Goal: Book appointment/travel/reservation

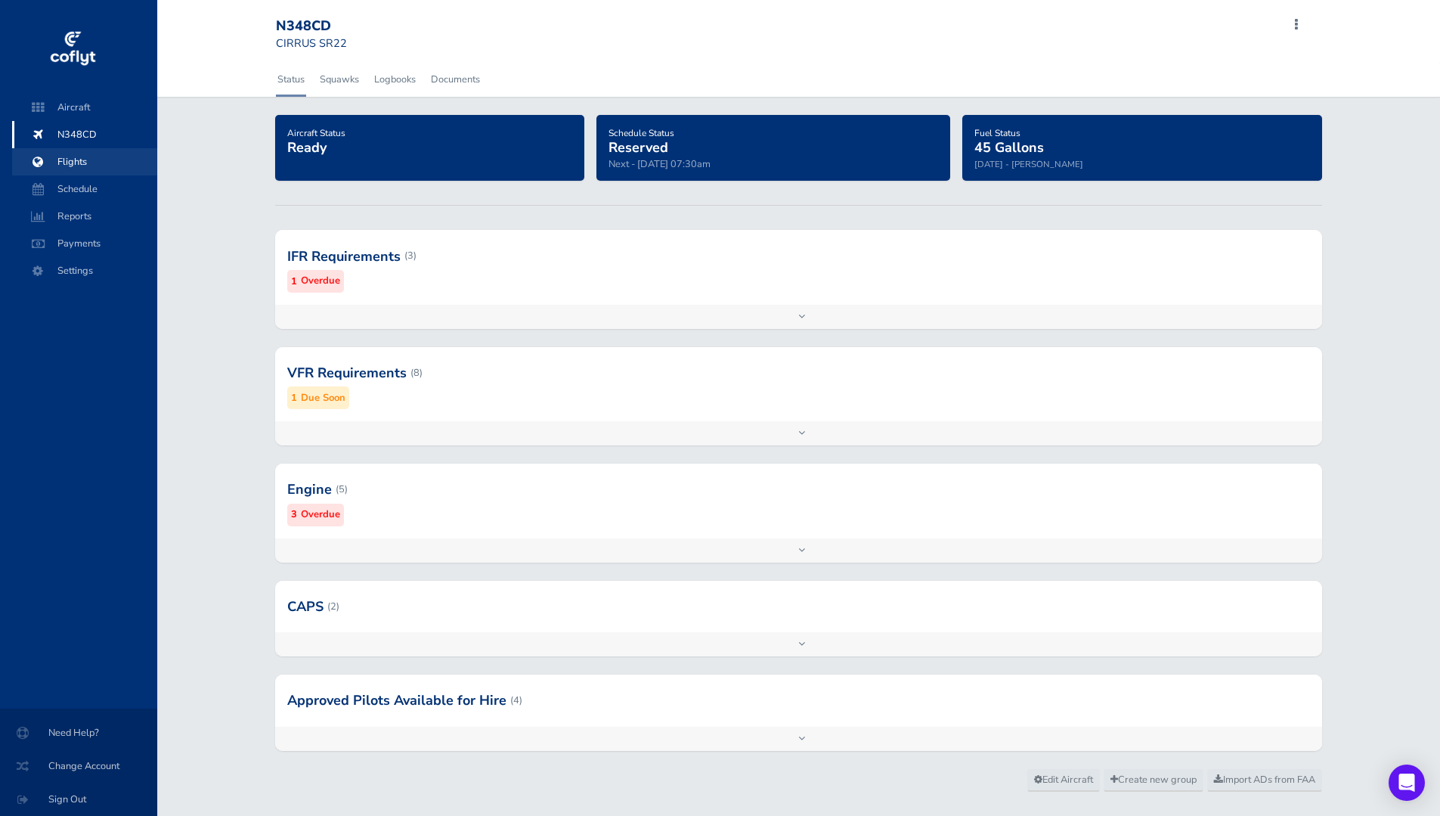
click at [83, 156] on span "Flights" at bounding box center [84, 161] width 115 height 27
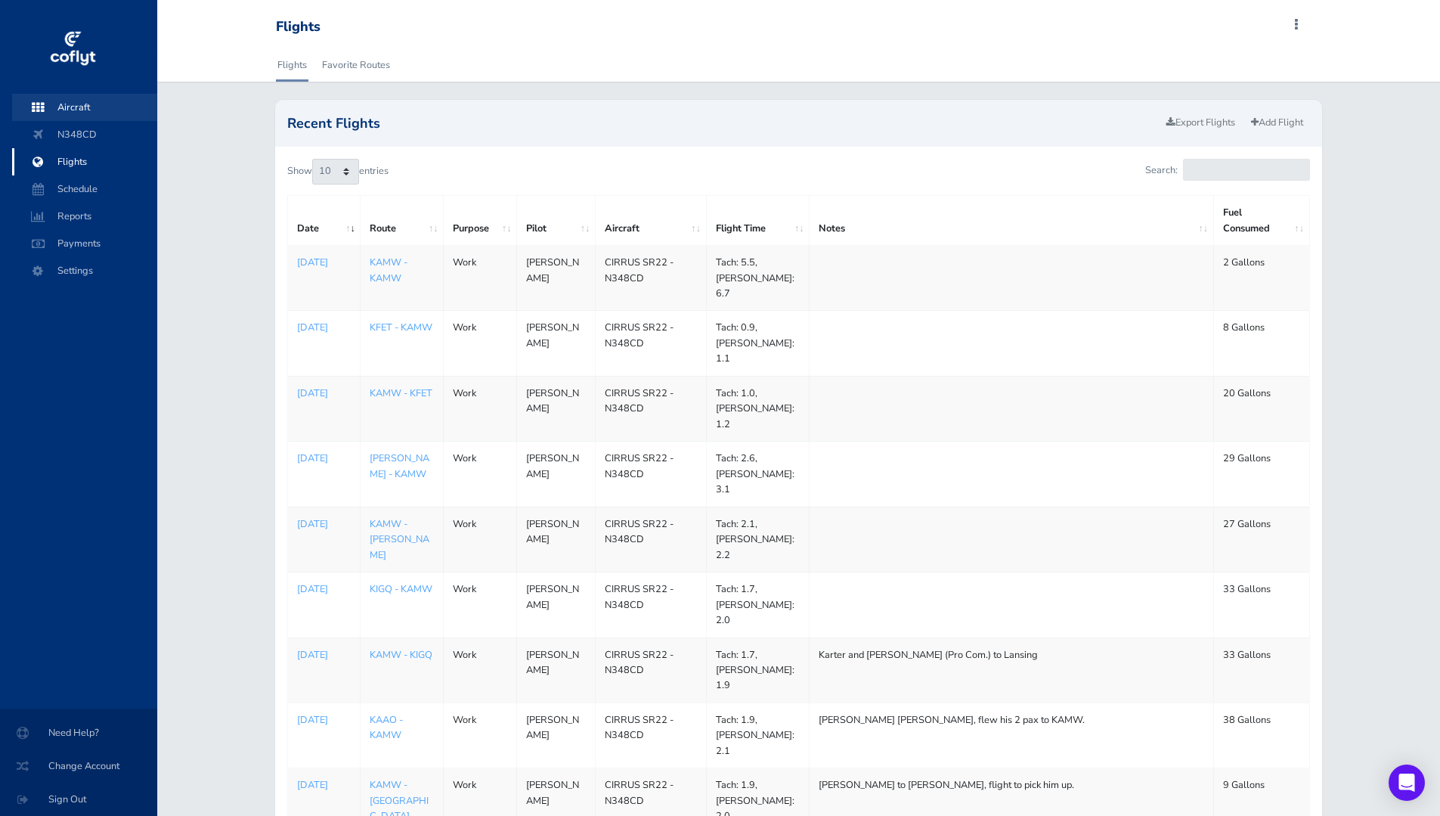
click at [77, 107] on span "Aircraft" at bounding box center [84, 107] width 115 height 27
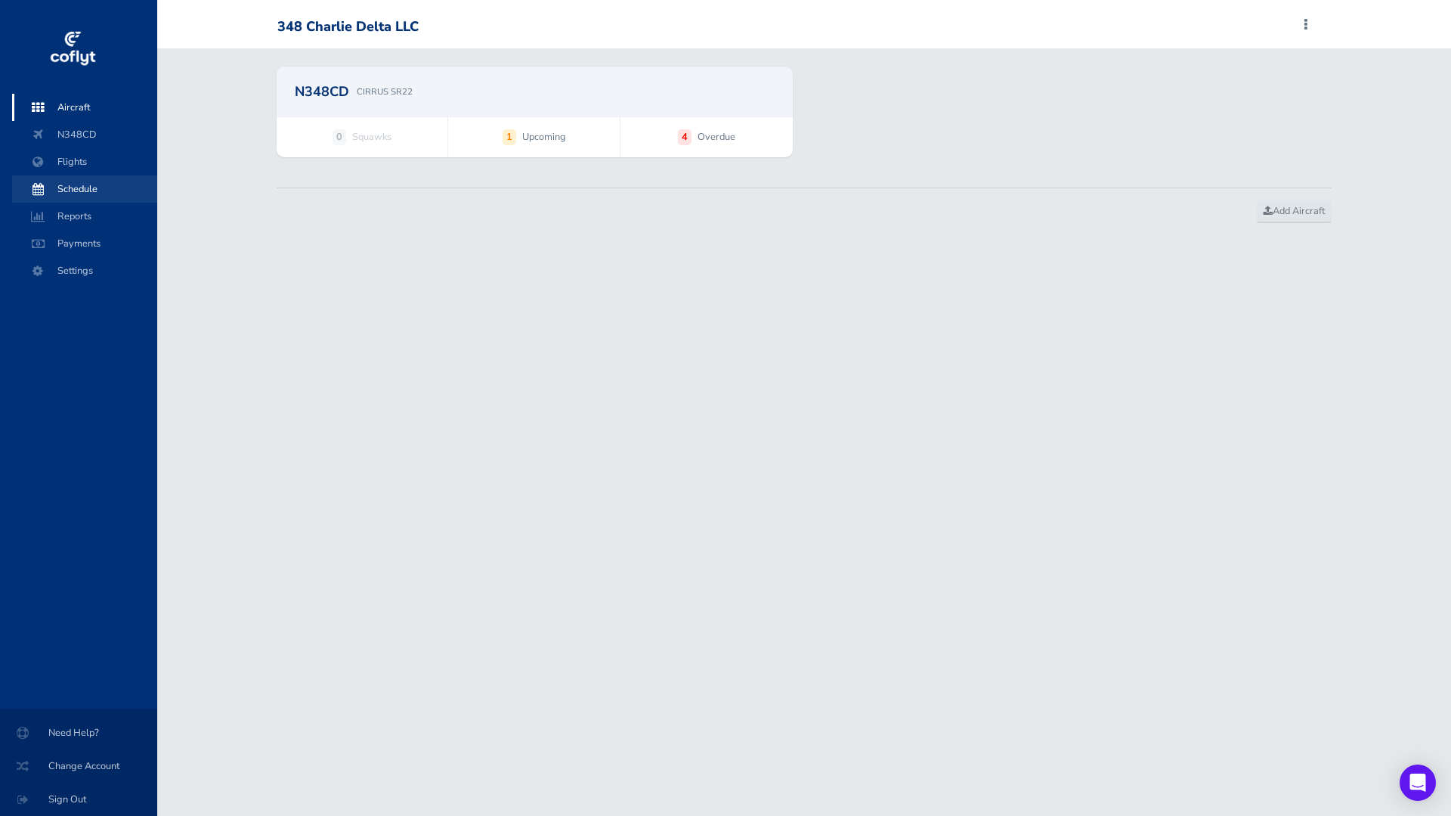
click at [94, 193] on span "Schedule" at bounding box center [84, 188] width 115 height 27
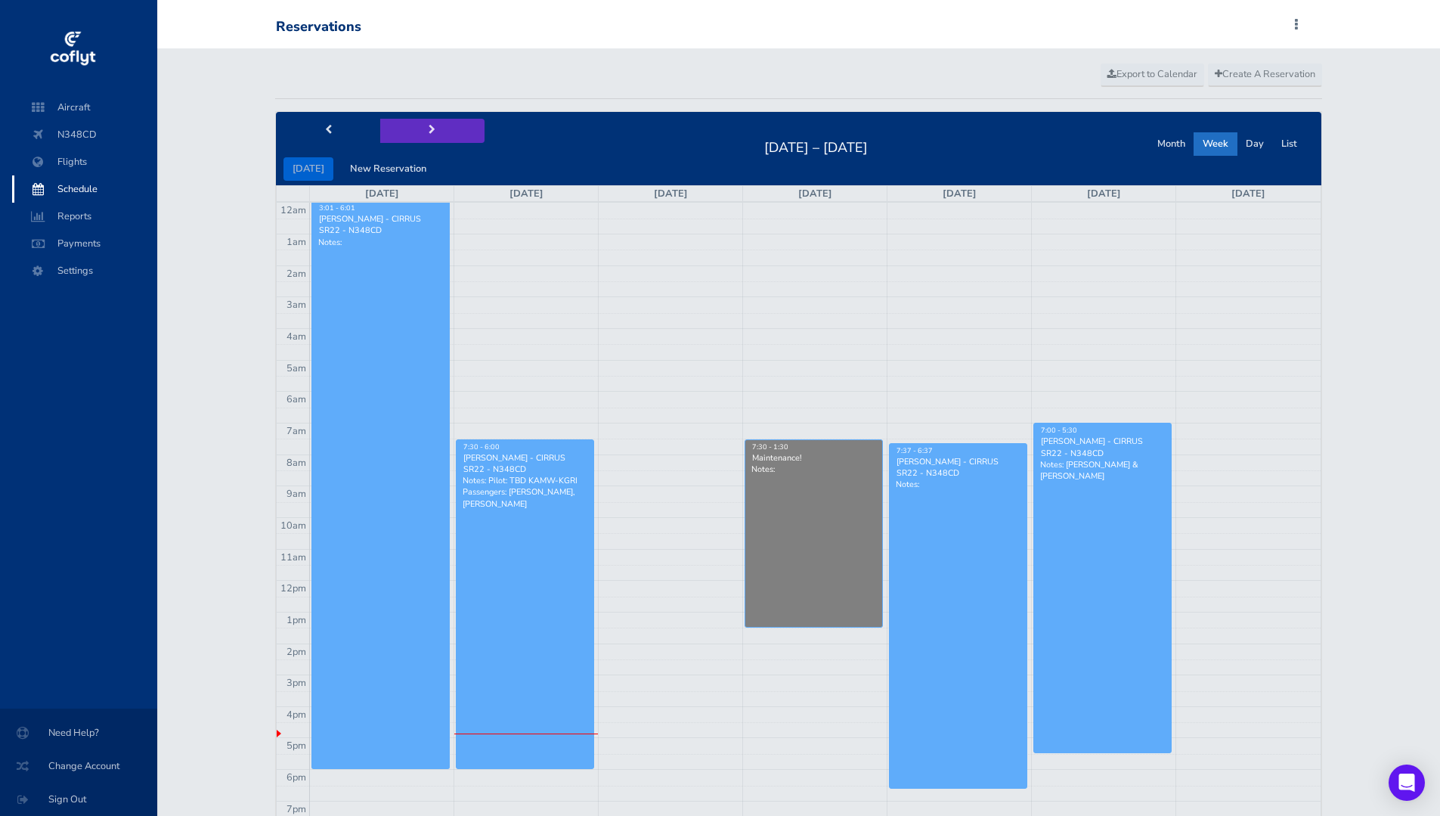
click at [410, 124] on button "next" at bounding box center [432, 130] width 104 height 23
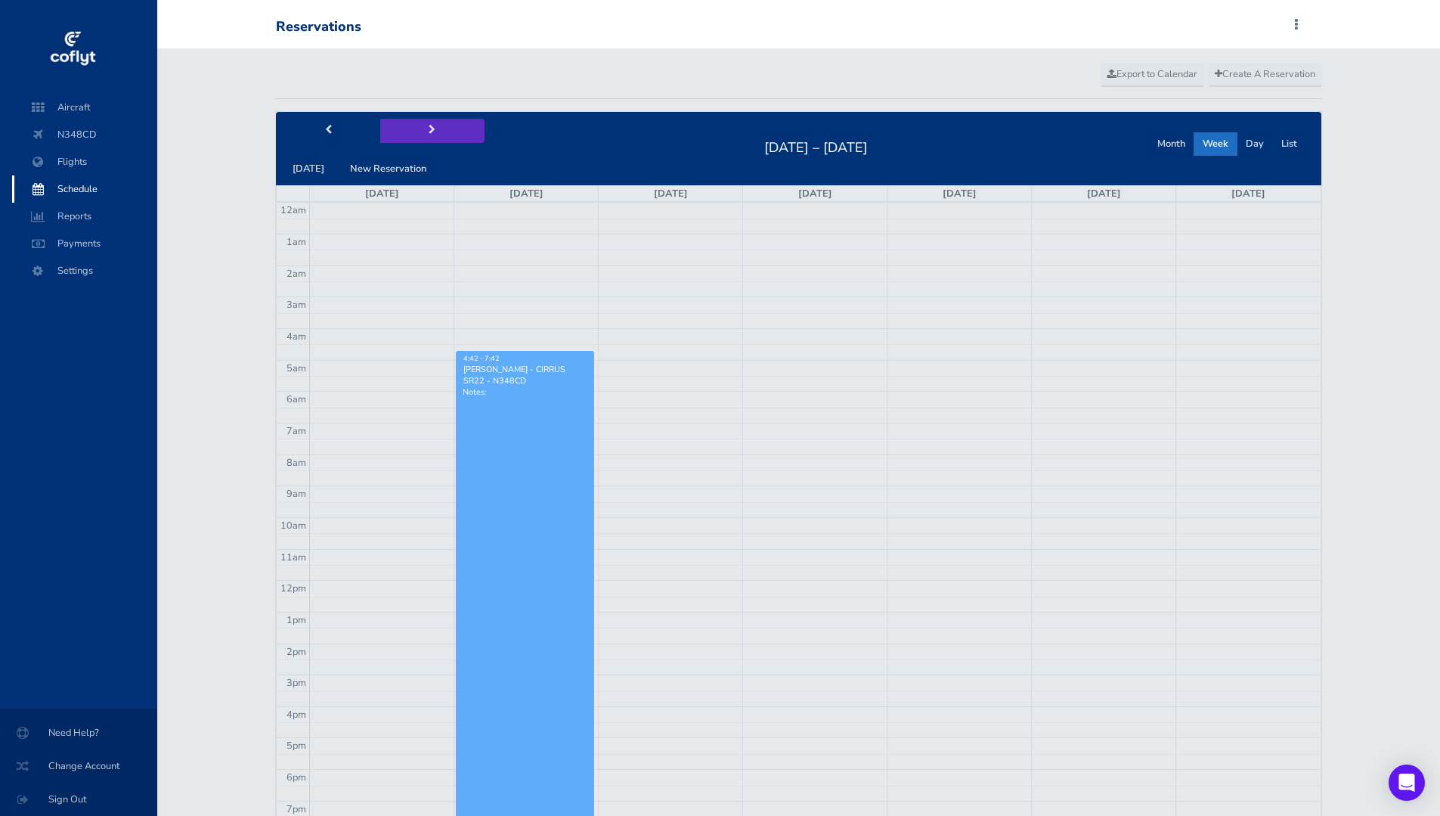
click at [432, 127] on button "next" at bounding box center [432, 130] width 104 height 23
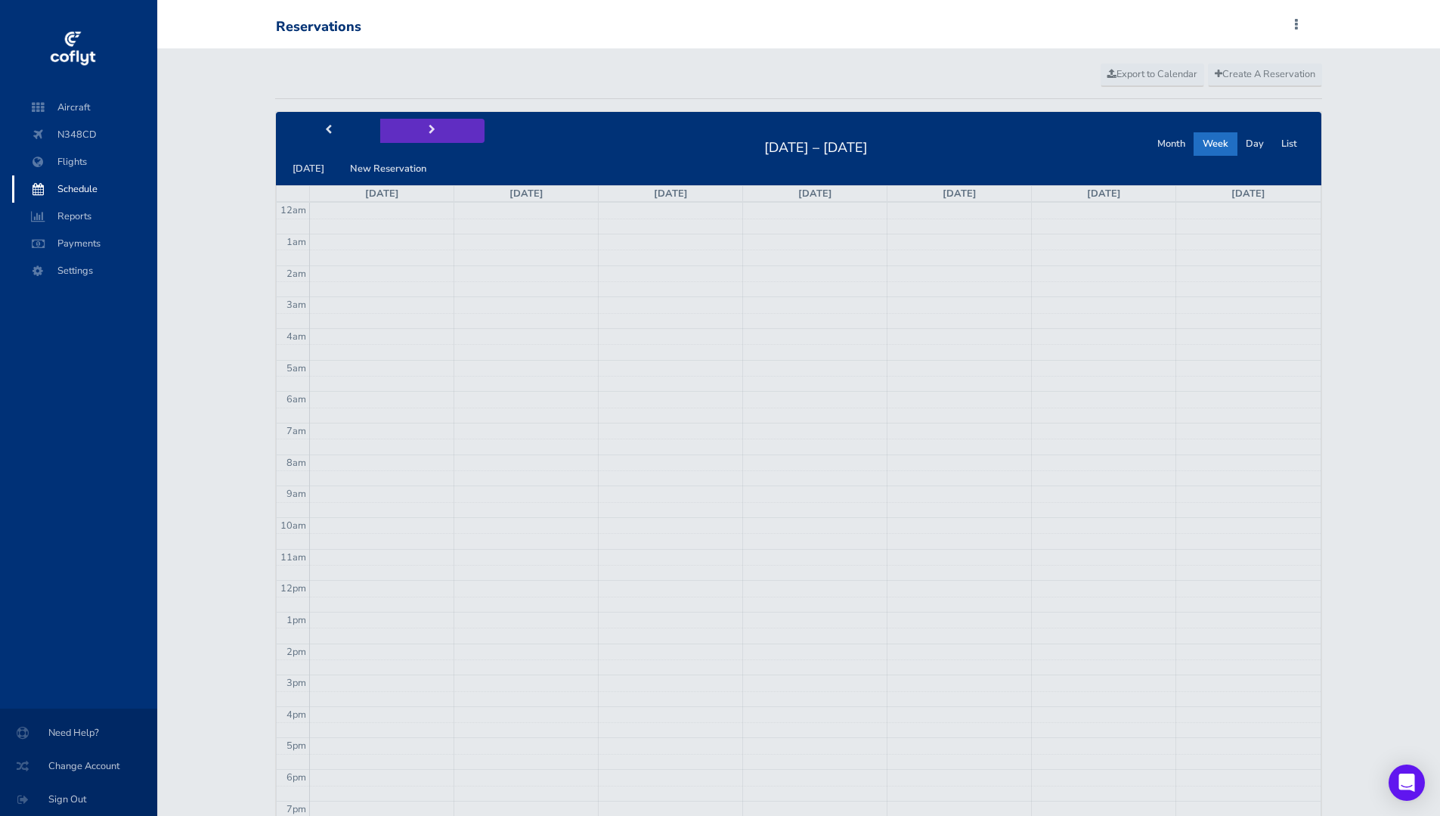
click at [432, 129] on button "next" at bounding box center [432, 130] width 104 height 23
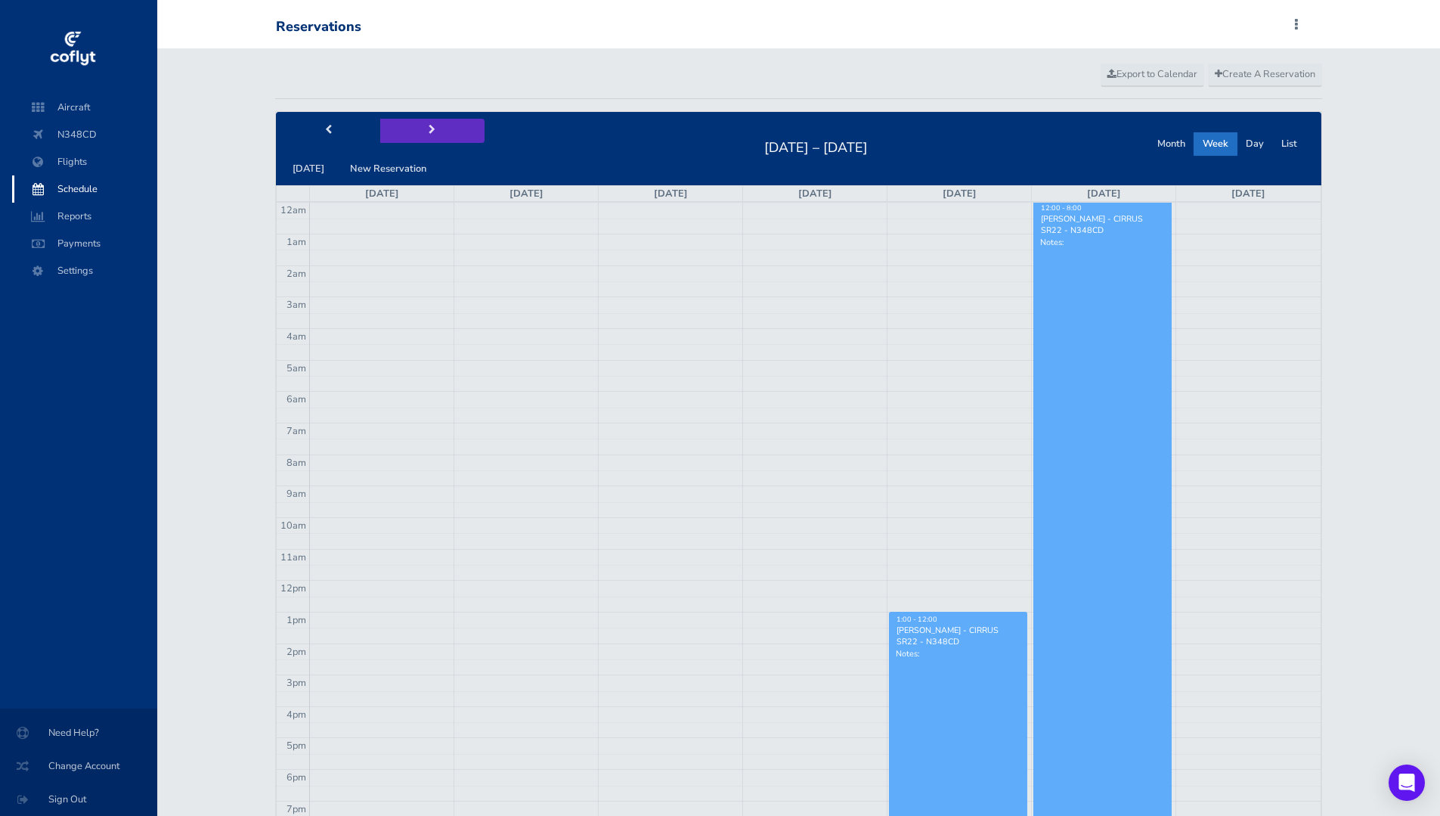
click at [432, 129] on button "next" at bounding box center [432, 130] width 104 height 23
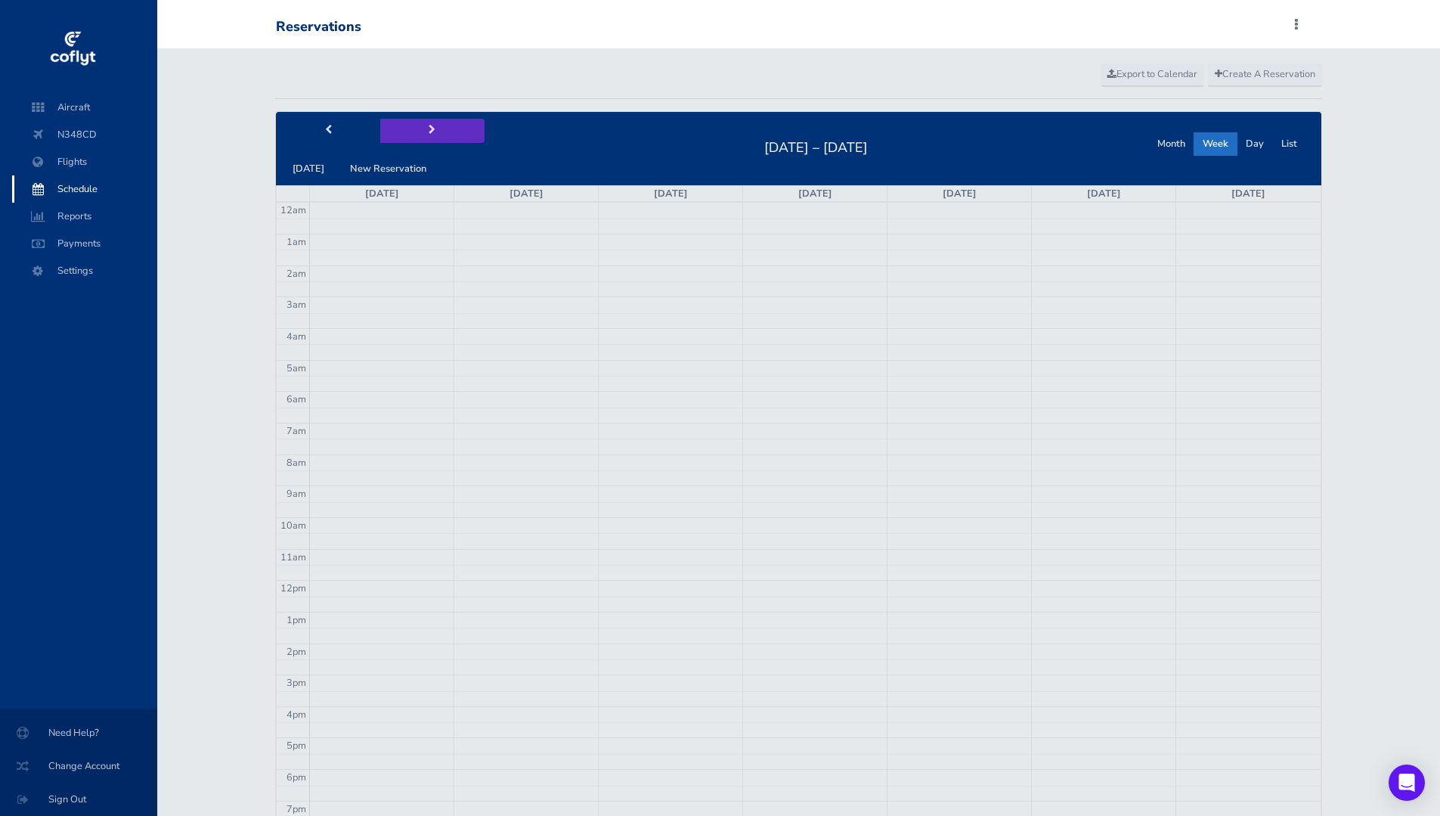
click at [432, 129] on button "next" at bounding box center [432, 130] width 104 height 23
click at [1246, 73] on span "Create A Reservation" at bounding box center [1265, 74] width 101 height 14
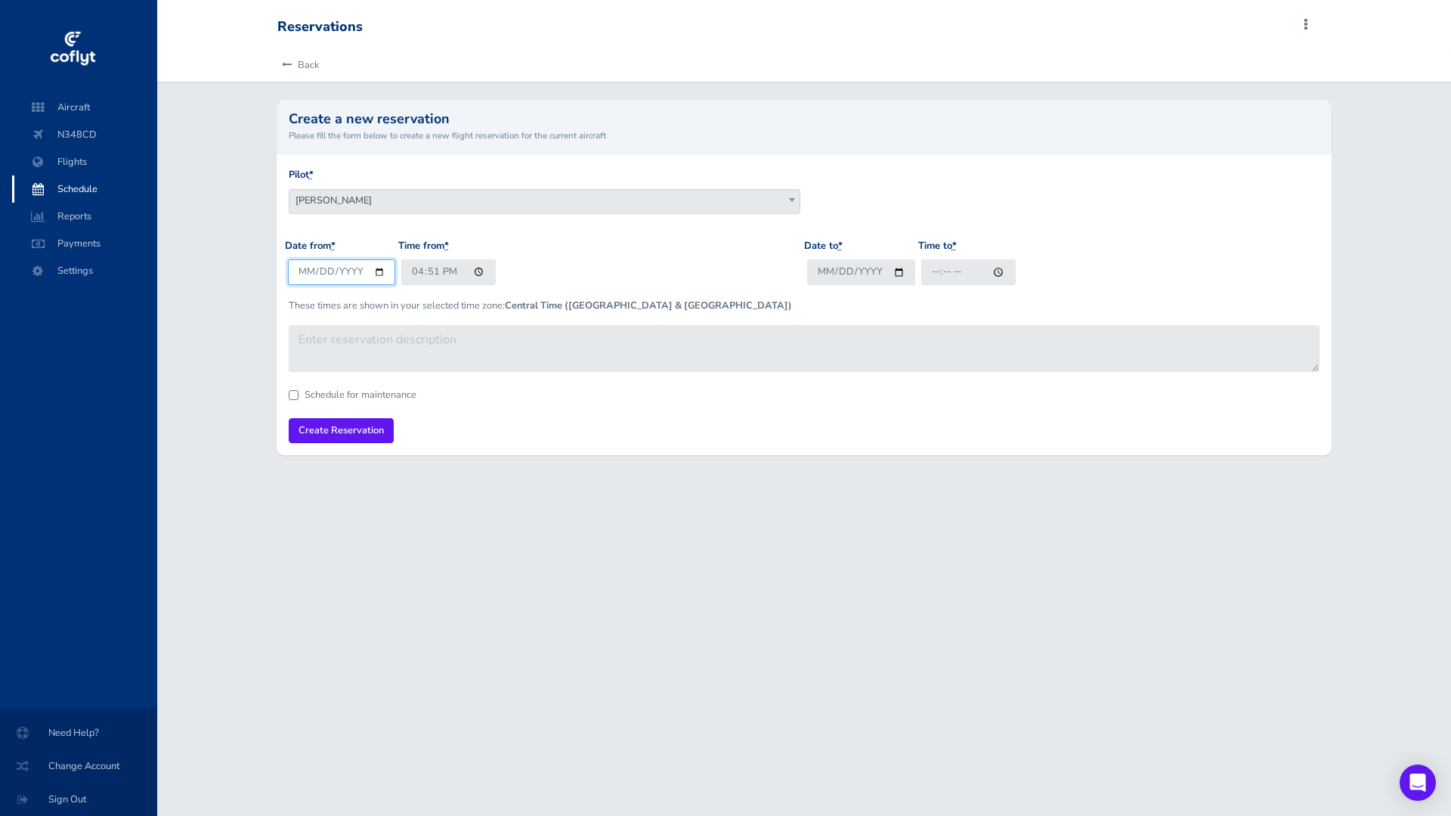
click at [379, 270] on input "2025-08-18" at bounding box center [342, 271] width 108 height 25
type input "2025-09-23"
click at [472, 273] on input "16:51" at bounding box center [448, 271] width 94 height 25
type input "06:51"
click at [901, 271] on input "Date to *" at bounding box center [861, 271] width 108 height 25
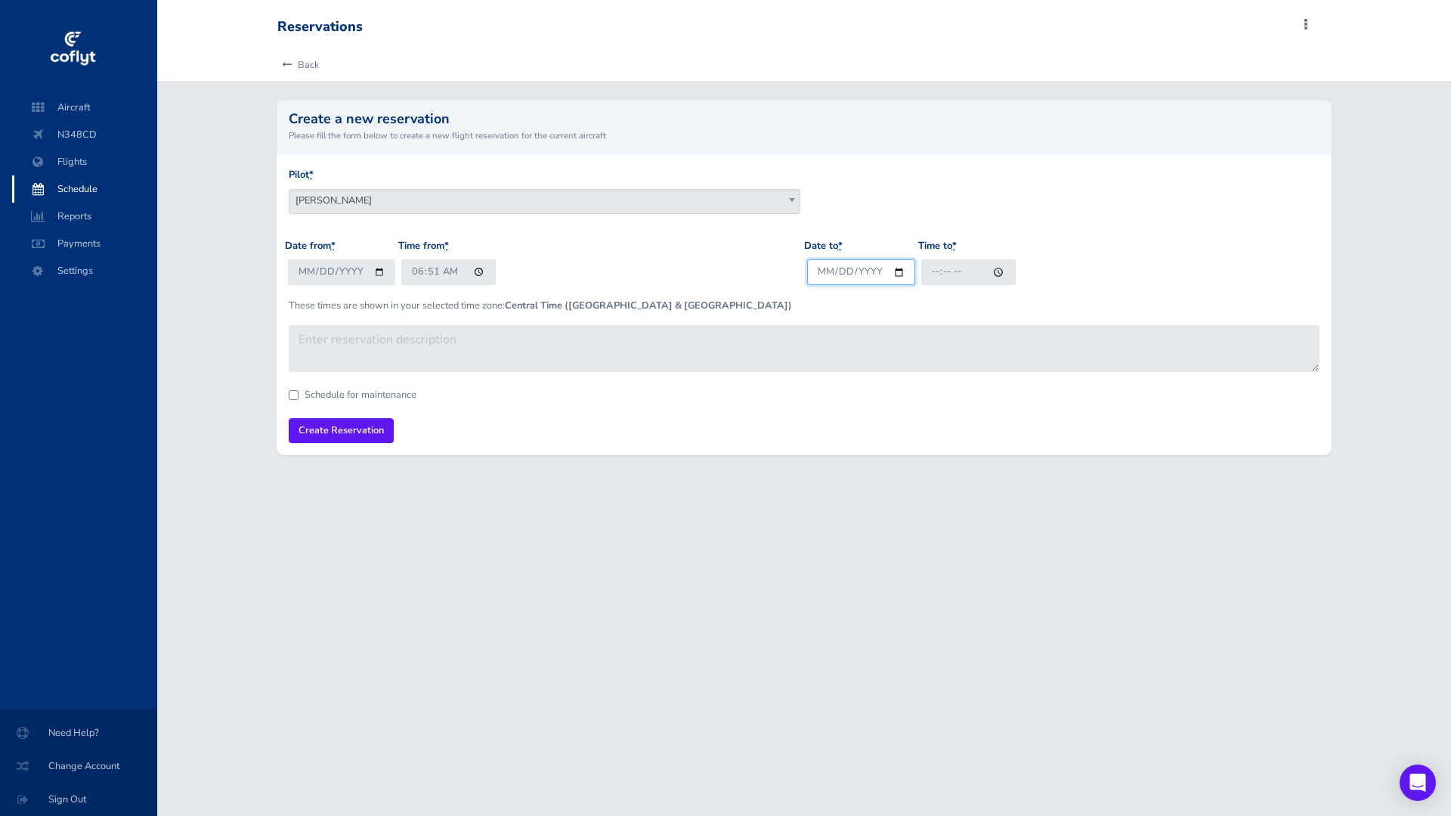
type input "2025-09-23"
click at [998, 271] on input "Time to *" at bounding box center [968, 271] width 94 height 25
type input "20:51"
click at [1082, 269] on div "Date to * 2025-09-23 Time to * 20:51" at bounding box center [1063, 267] width 519 height 59
click at [326, 432] on input "Create Reservation" at bounding box center [341, 430] width 105 height 25
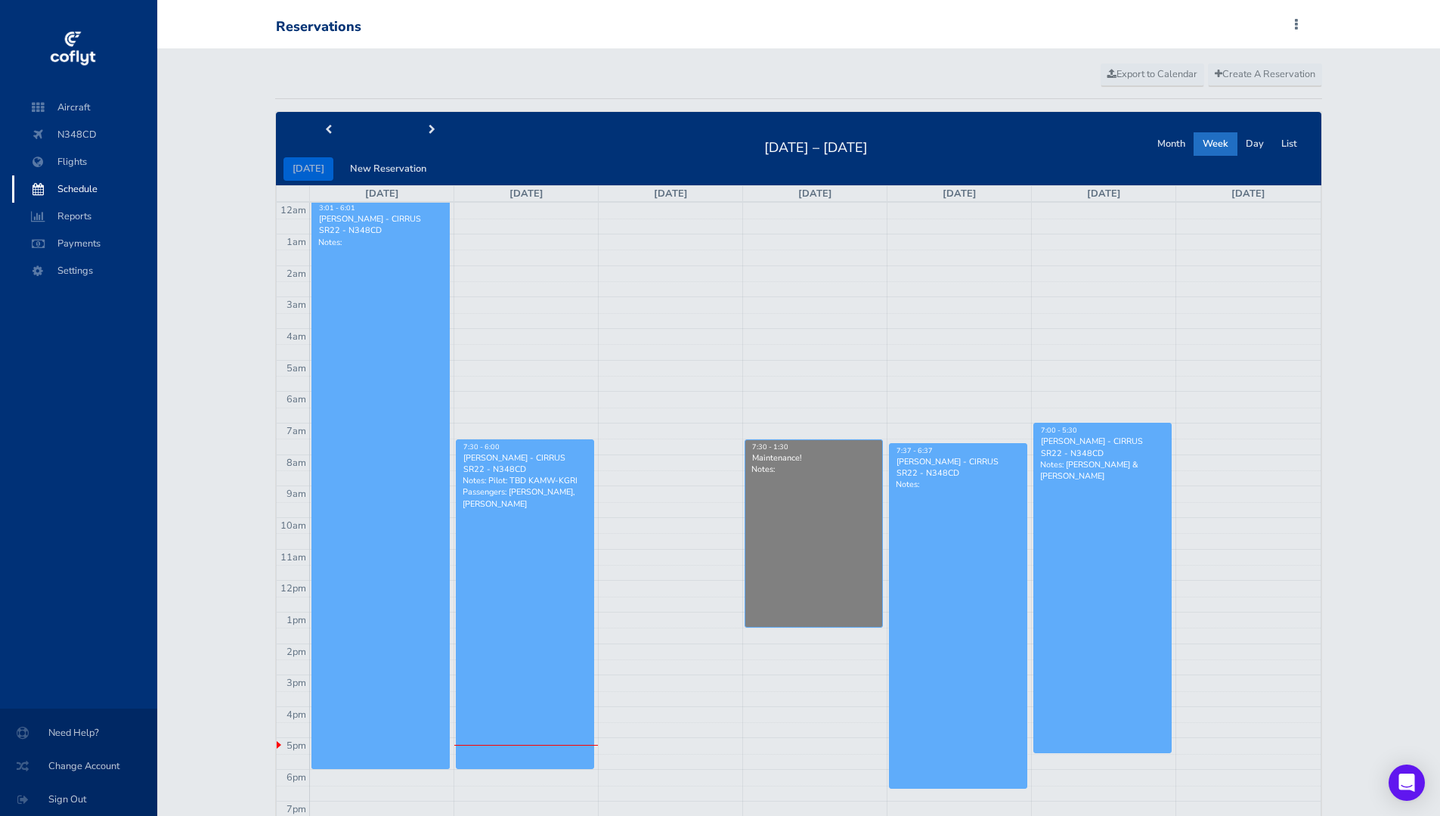
click at [509, 613] on link "7:30 - 6:00 Scott Henry - CIRRUS SR22 - N348CD Notes: Pilot: TBD KAMW-KGRI Pass…" at bounding box center [525, 604] width 138 height 330
drag, startPoint x: 65, startPoint y: 107, endPoint x: 129, endPoint y: 105, distance: 64.3
click at [65, 107] on span "Aircraft" at bounding box center [84, 107] width 115 height 27
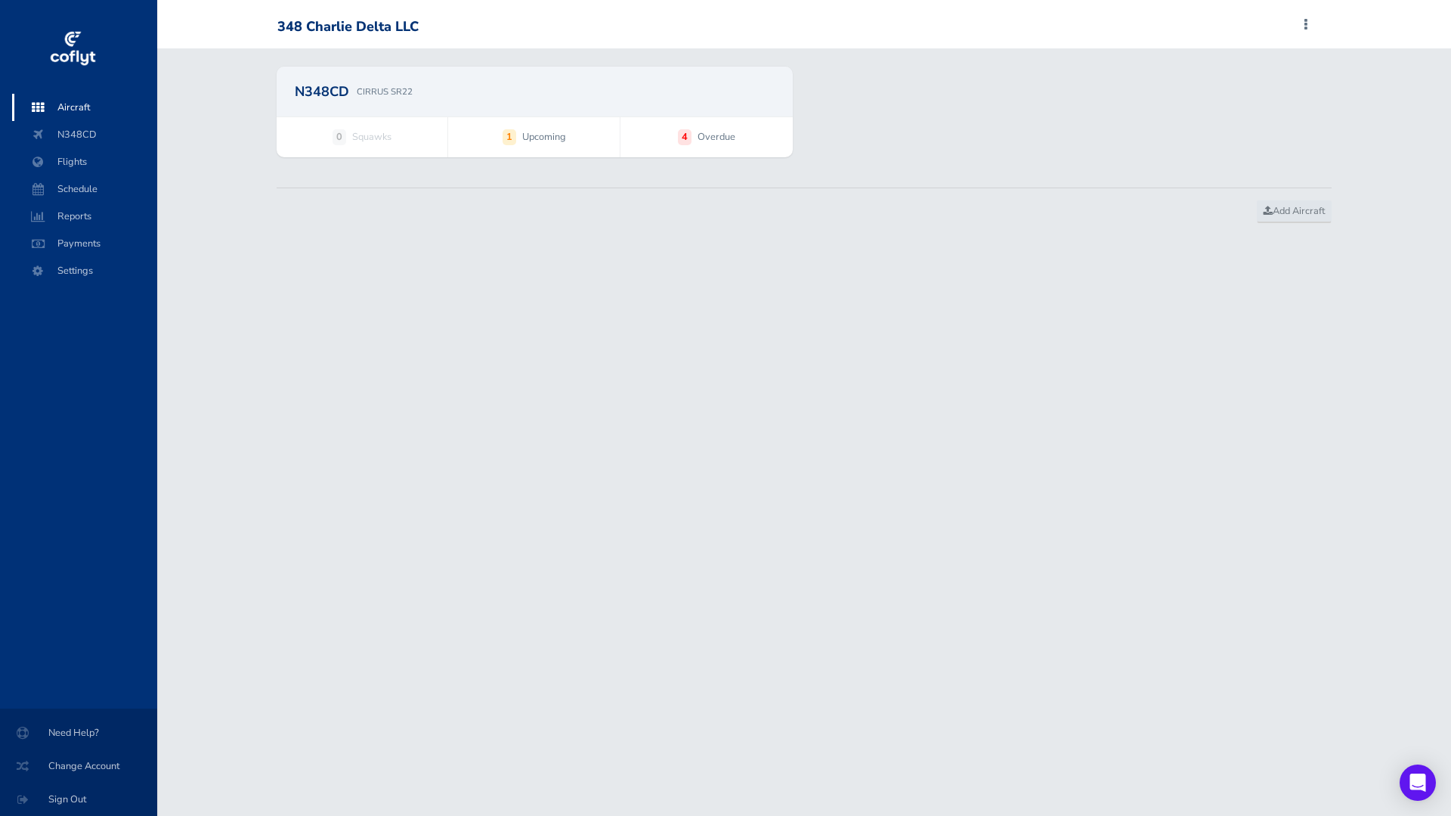
click at [509, 134] on strong "1" at bounding box center [510, 136] width 14 height 15
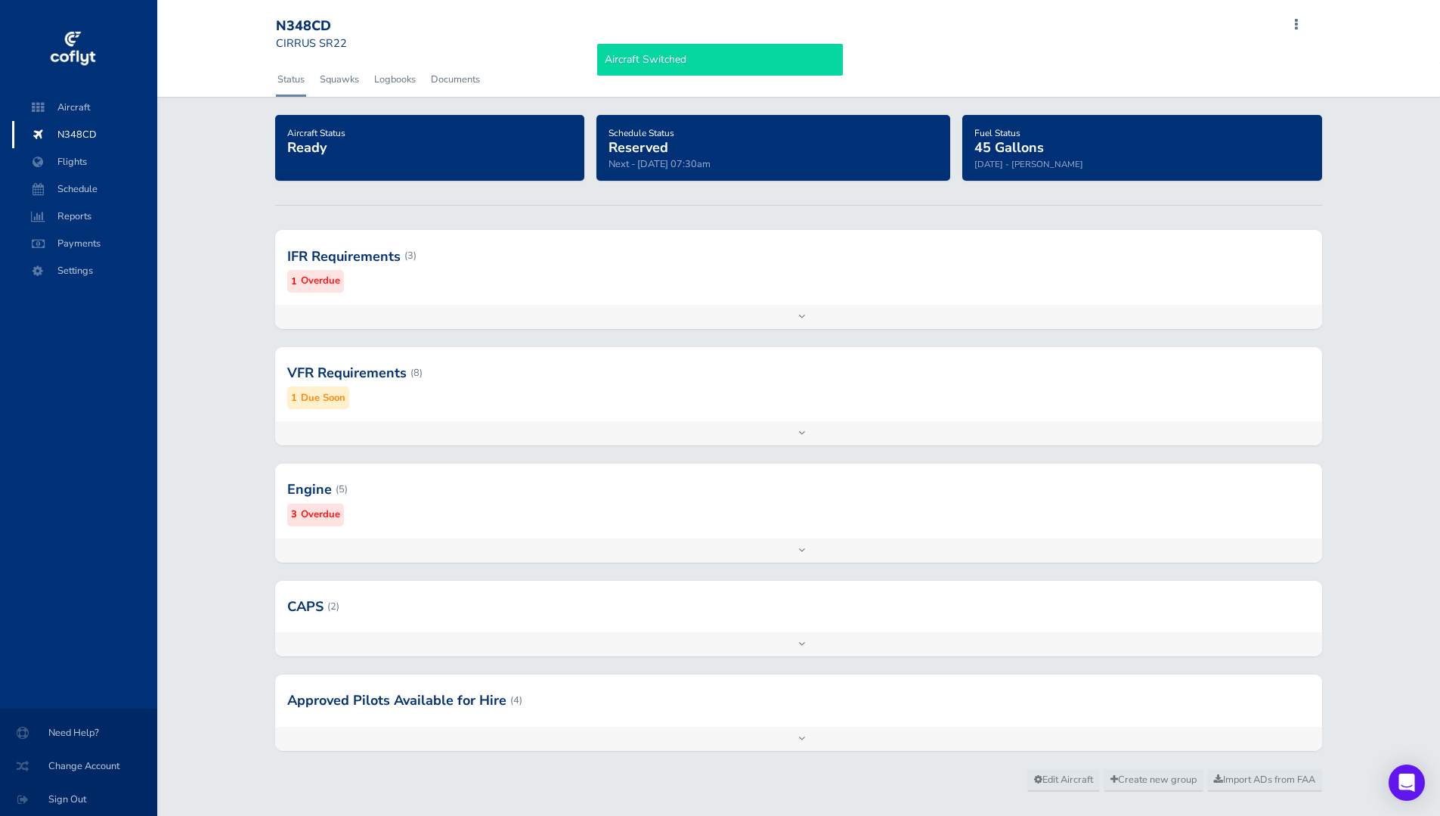
click at [531, 314] on div "Add inspection Edit" at bounding box center [798, 317] width 1046 height 24
